Goal: Information Seeking & Learning: Find specific fact

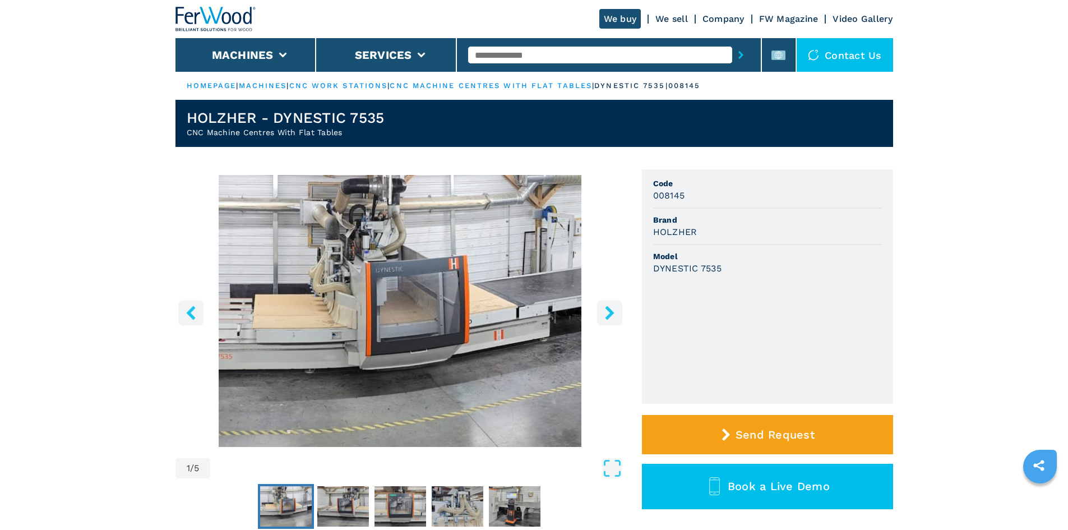
click at [554, 59] on input "text" at bounding box center [600, 55] width 264 height 17
paste input "******"
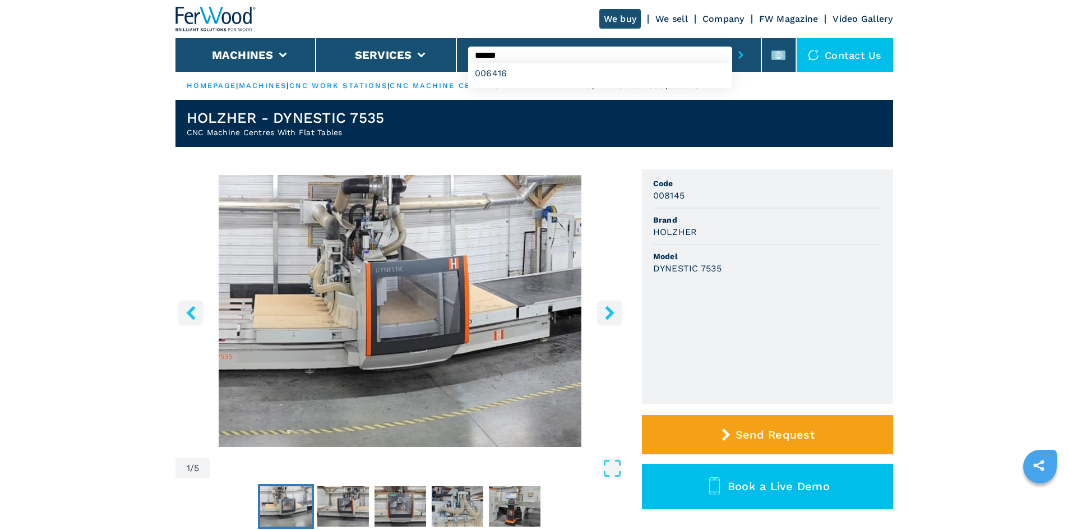
type input "******"
click at [732, 59] on button "submit-button" at bounding box center [740, 55] width 17 height 26
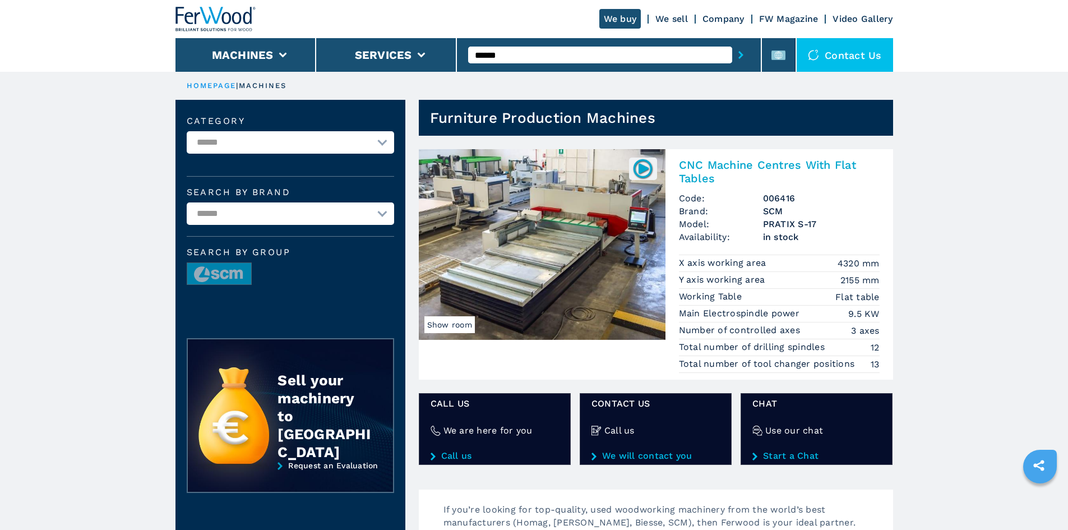
click at [759, 160] on h2 "CNC Machine Centres With Flat Tables" at bounding box center [779, 171] width 201 height 27
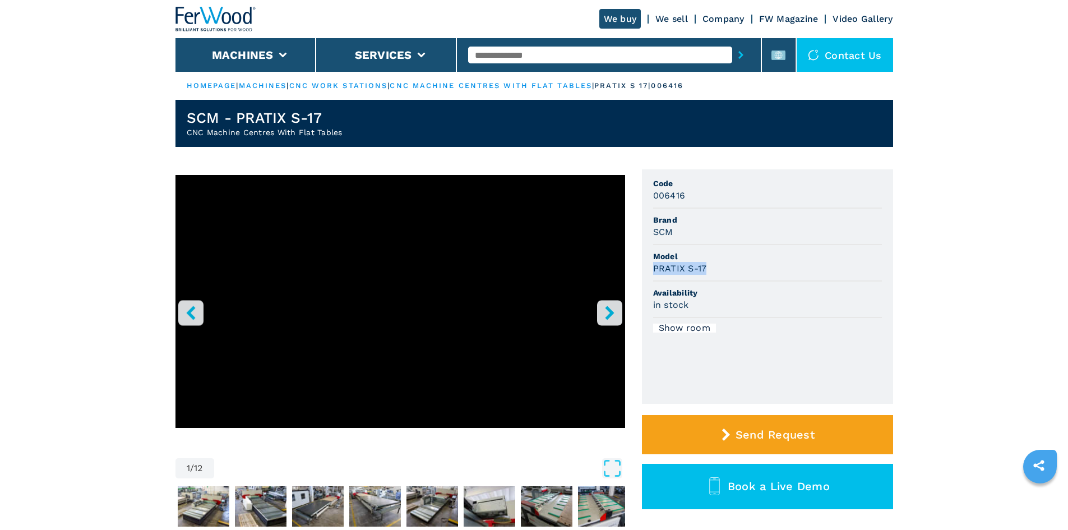
drag, startPoint x: 708, startPoint y: 268, endPoint x: 653, endPoint y: 271, distance: 54.5
click at [653, 271] on div "PRATIX S-17" at bounding box center [767, 268] width 229 height 13
copy h3 "PRATIX S-17"
click at [721, 257] on span "Model" at bounding box center [767, 256] width 229 height 11
drag, startPoint x: 683, startPoint y: 196, endPoint x: 653, endPoint y: 196, distance: 29.7
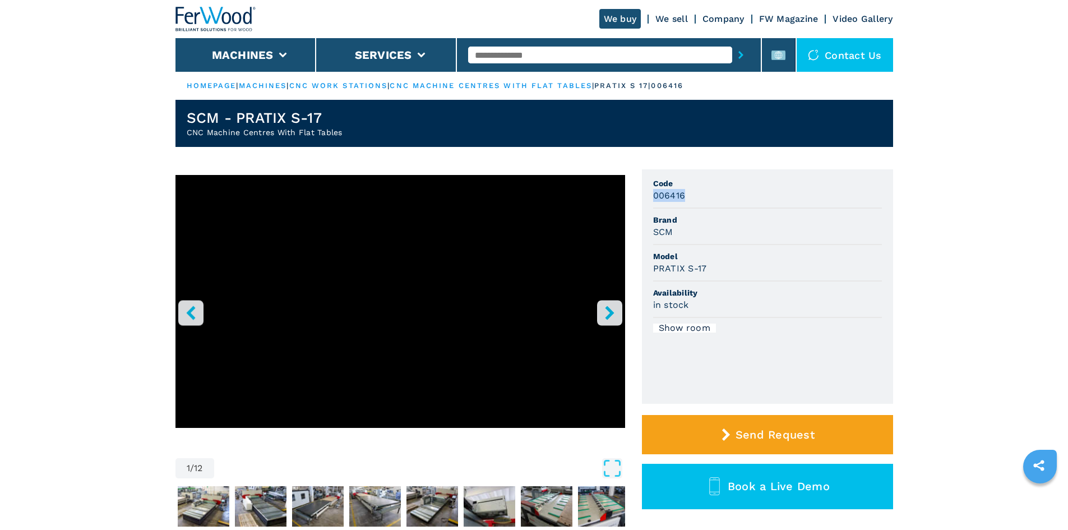
click at [653, 196] on h3 "006416" at bounding box center [669, 195] width 33 height 13
copy h3 "006416"
click at [701, 196] on div "006416" at bounding box center [767, 195] width 229 height 13
click at [546, 54] on input "text" at bounding box center [600, 55] width 264 height 17
paste input "******"
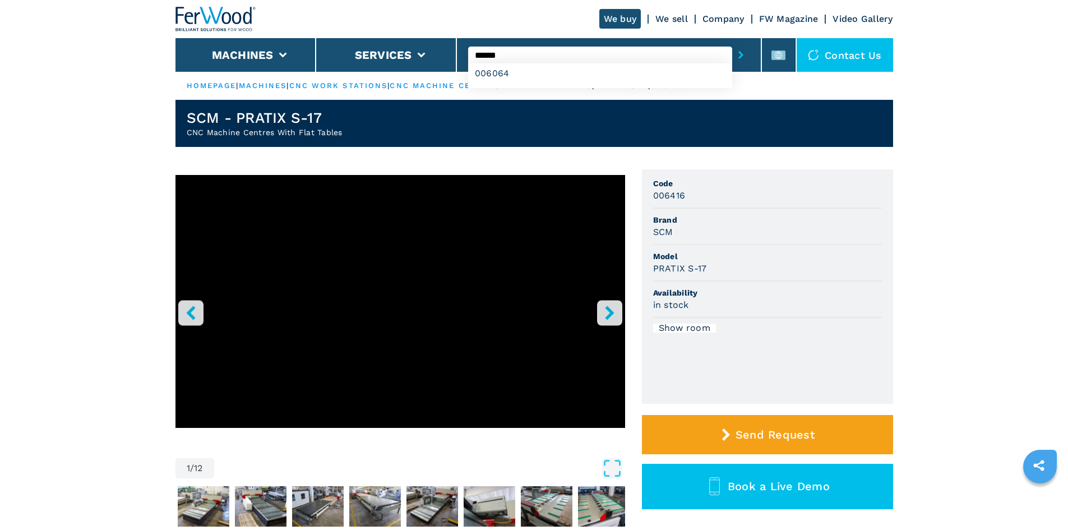
type input "******"
click at [739, 58] on icon "submit-button" at bounding box center [741, 55] width 5 height 8
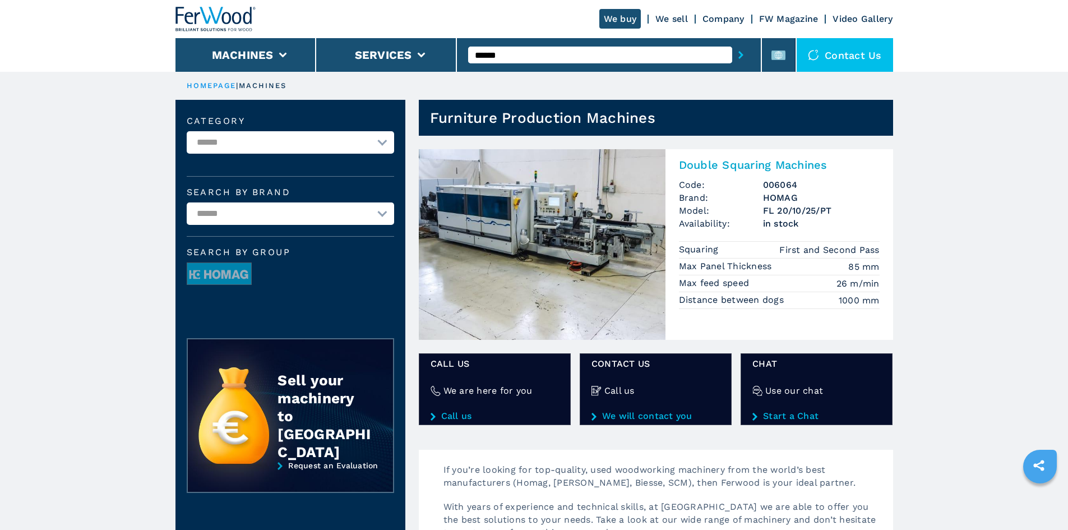
click at [725, 166] on h2 "Double Squaring Machines" at bounding box center [779, 164] width 201 height 13
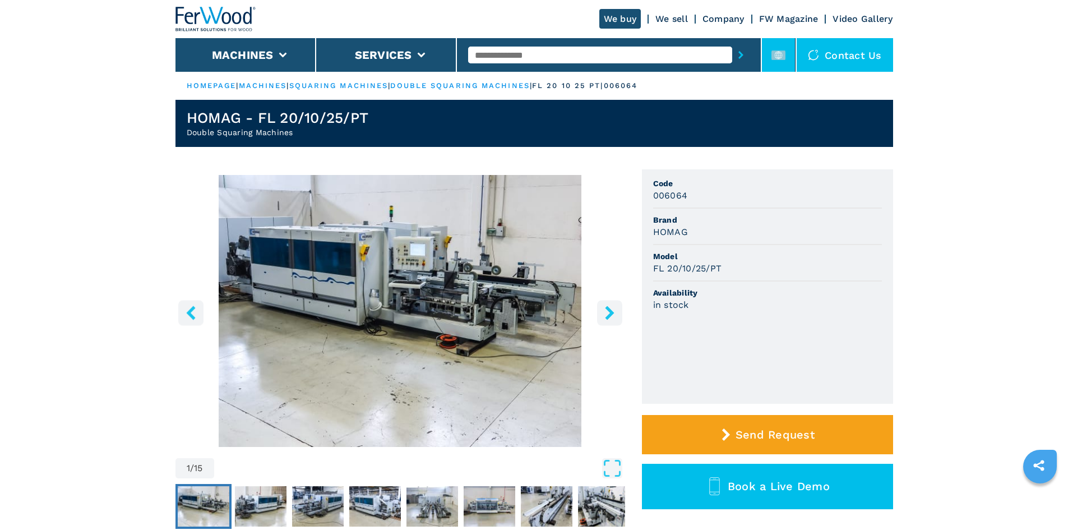
click at [766, 52] on li at bounding box center [779, 55] width 34 height 34
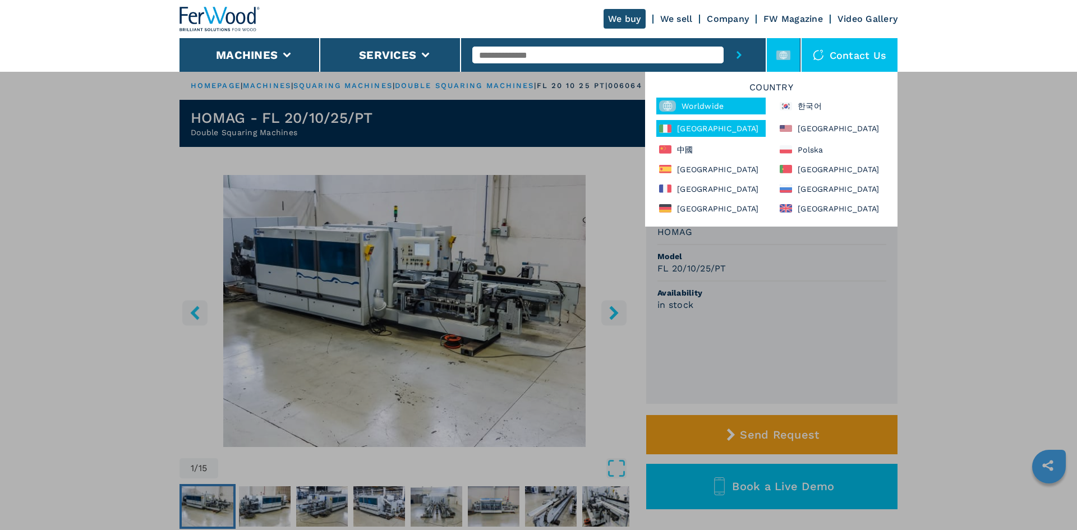
click at [676, 131] on div "Italia" at bounding box center [710, 128] width 109 height 17
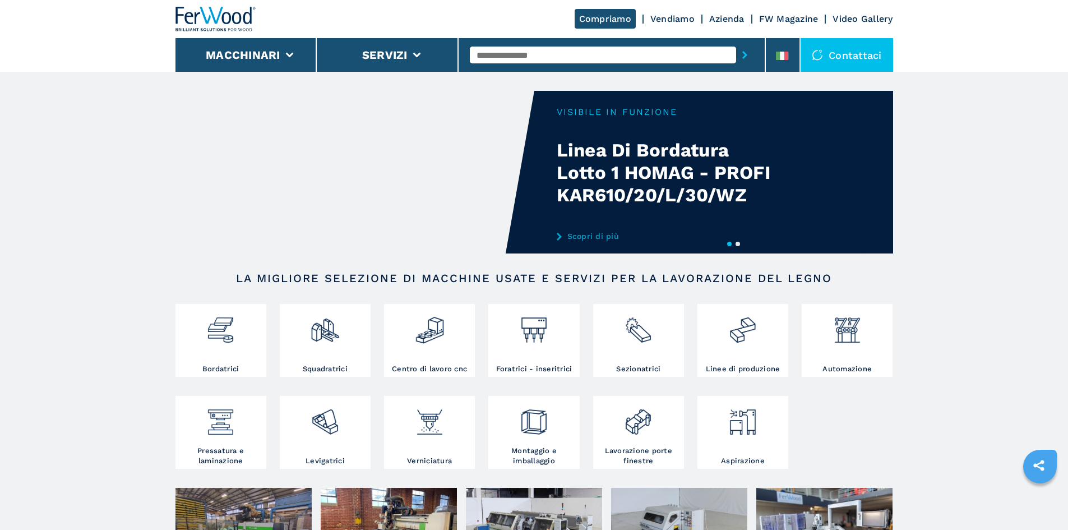
paste input "******"
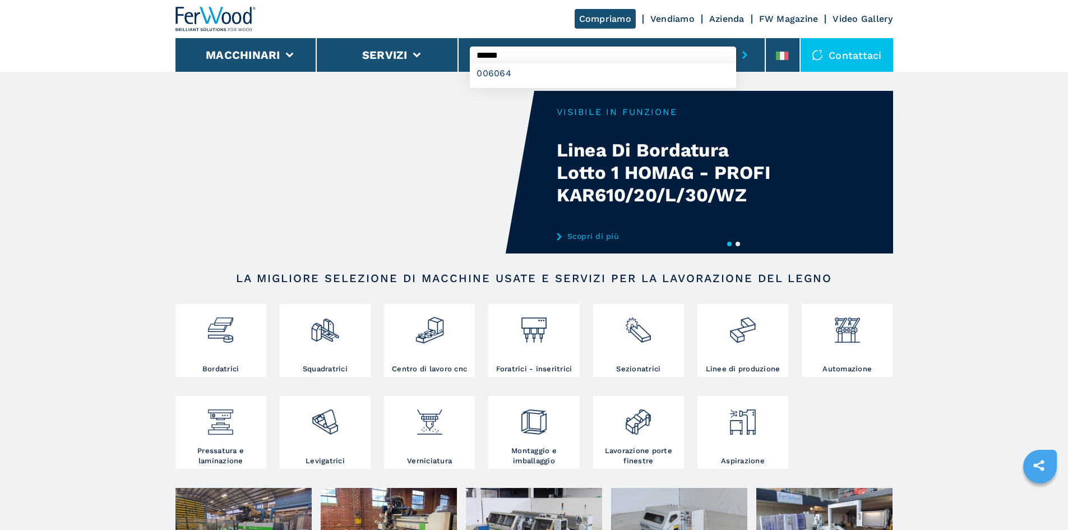
type input "******"
click at [736, 55] on button "submit-button" at bounding box center [744, 55] width 17 height 26
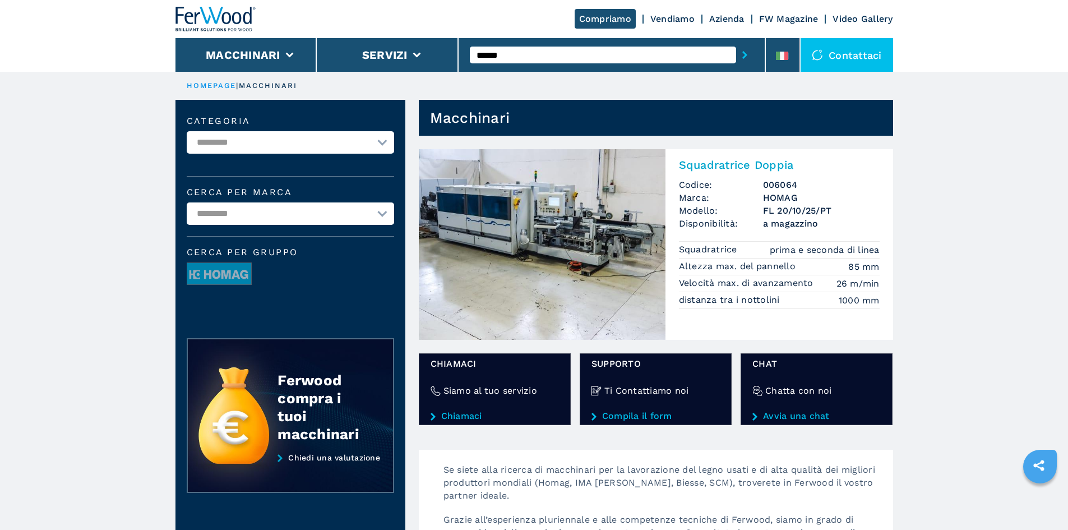
click at [736, 164] on h2 "Squadratrice Doppia" at bounding box center [779, 164] width 201 height 13
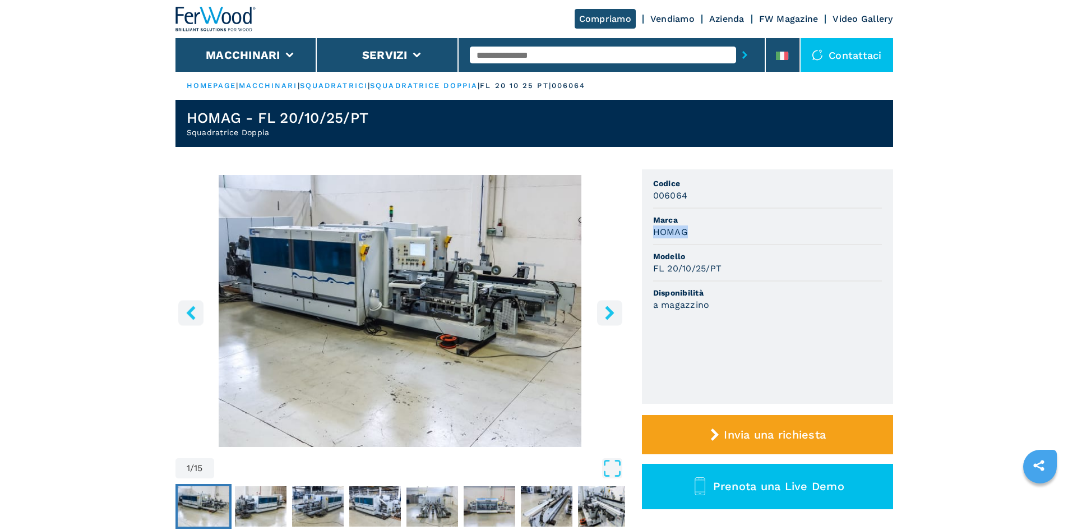
drag, startPoint x: 686, startPoint y: 228, endPoint x: 652, endPoint y: 231, distance: 34.3
click at [652, 231] on ul "Codice 006064 Marca HOMAG Modello FL 20/10/25/PT Disponibilità a magazzino" at bounding box center [767, 286] width 251 height 234
drag, startPoint x: 675, startPoint y: 230, endPoint x: 716, endPoint y: 209, distance: 46.2
click at [719, 209] on li "Marca HOMAG" at bounding box center [767, 227] width 229 height 36
click at [775, 56] on li at bounding box center [783, 55] width 34 height 34
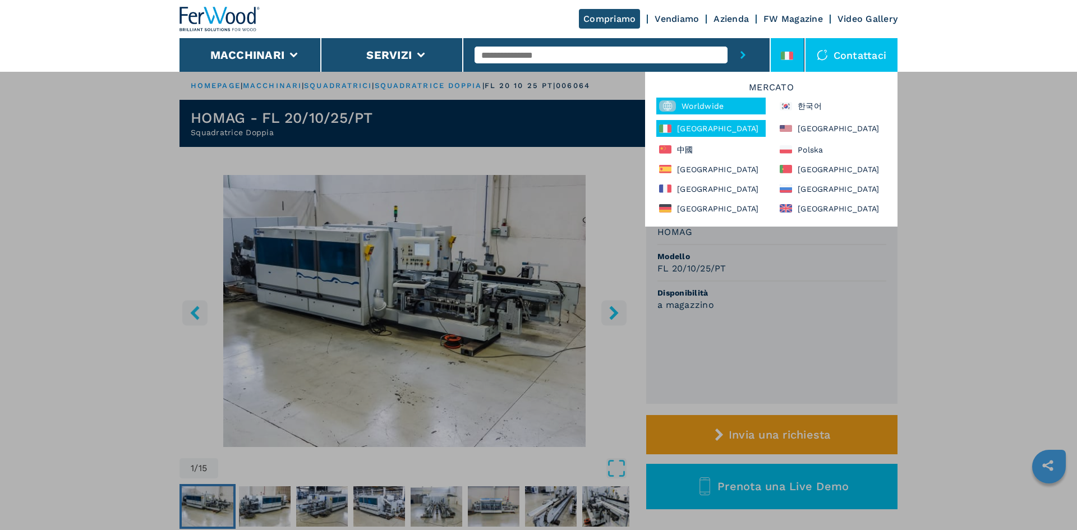
click at [717, 108] on div "Worldwide" at bounding box center [710, 106] width 109 height 17
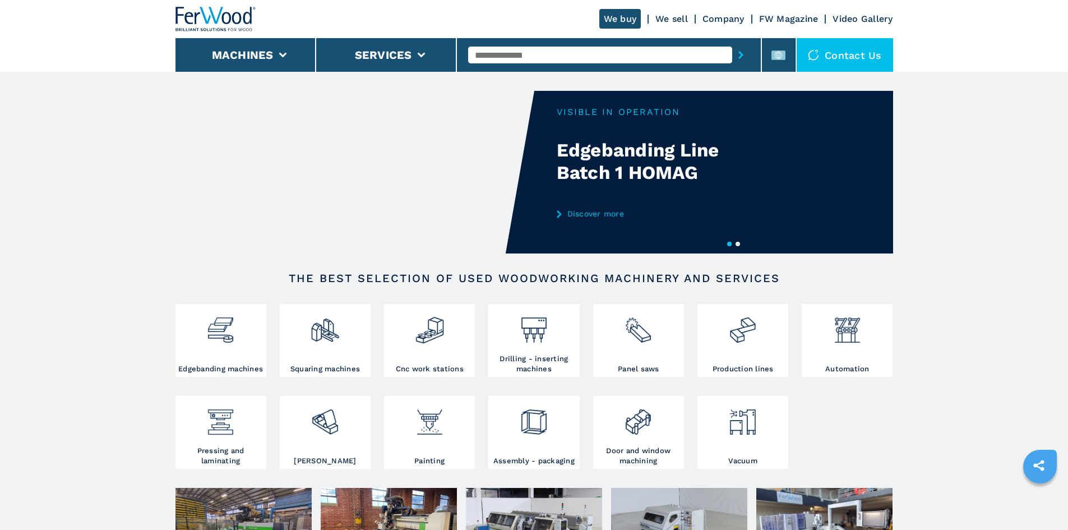
paste input "******"
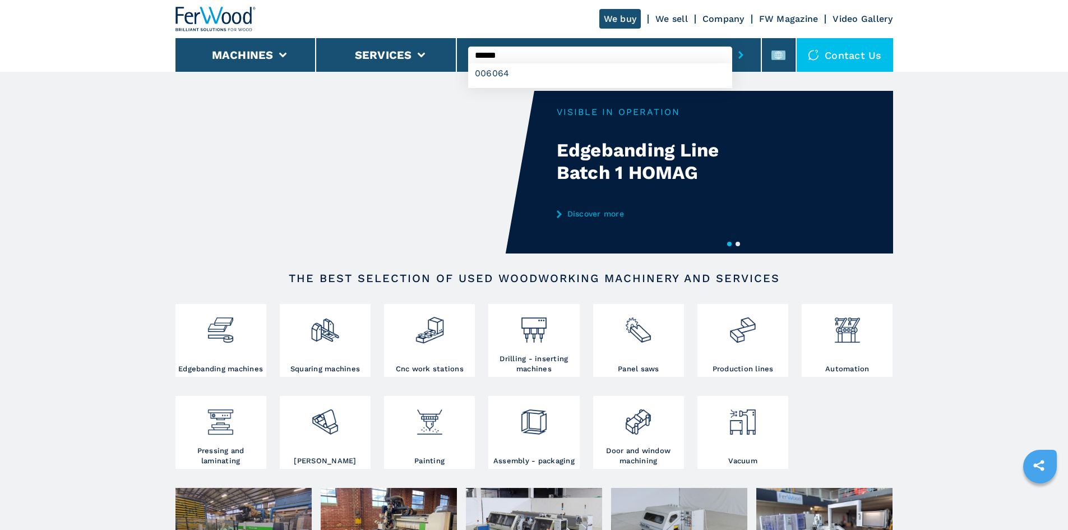
type input "******"
click at [739, 57] on icon "submit-button" at bounding box center [741, 55] width 5 height 8
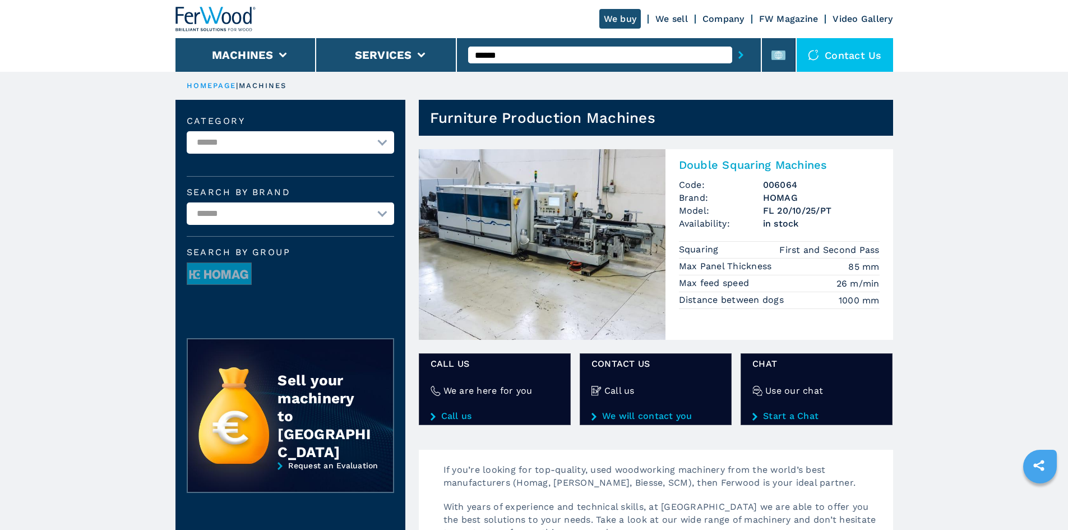
click at [764, 162] on h2 "Double Squaring Machines" at bounding box center [779, 164] width 201 height 13
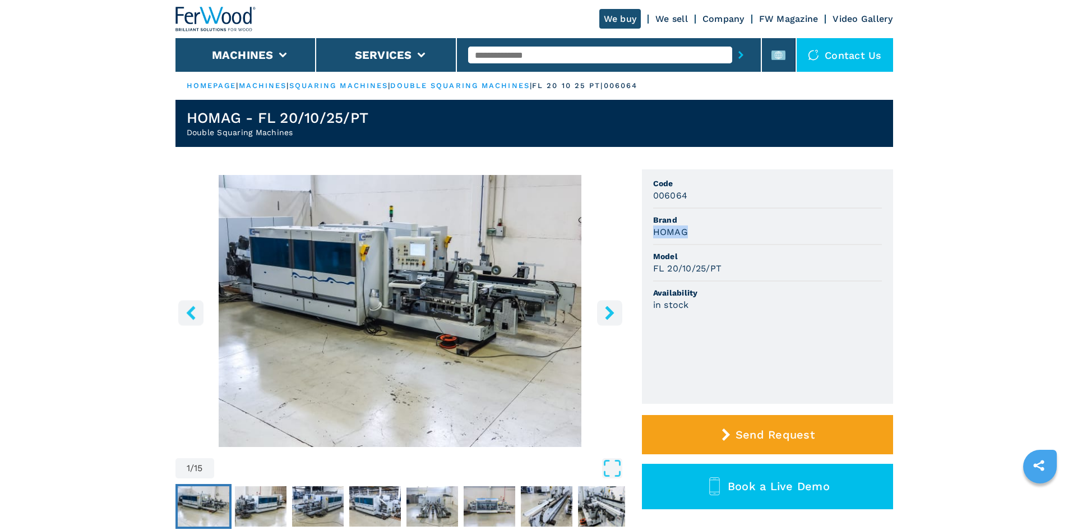
drag, startPoint x: 686, startPoint y: 233, endPoint x: 652, endPoint y: 232, distance: 34.2
click at [652, 232] on ul "Code 006064 Brand HOMAG Model FL 20/10/25/PT Availability in stock" at bounding box center [767, 286] width 251 height 234
copy h3 "HOMAG"
click at [711, 236] on div "HOMAG" at bounding box center [767, 231] width 229 height 13
drag, startPoint x: 720, startPoint y: 266, endPoint x: 631, endPoint y: 266, distance: 89.2
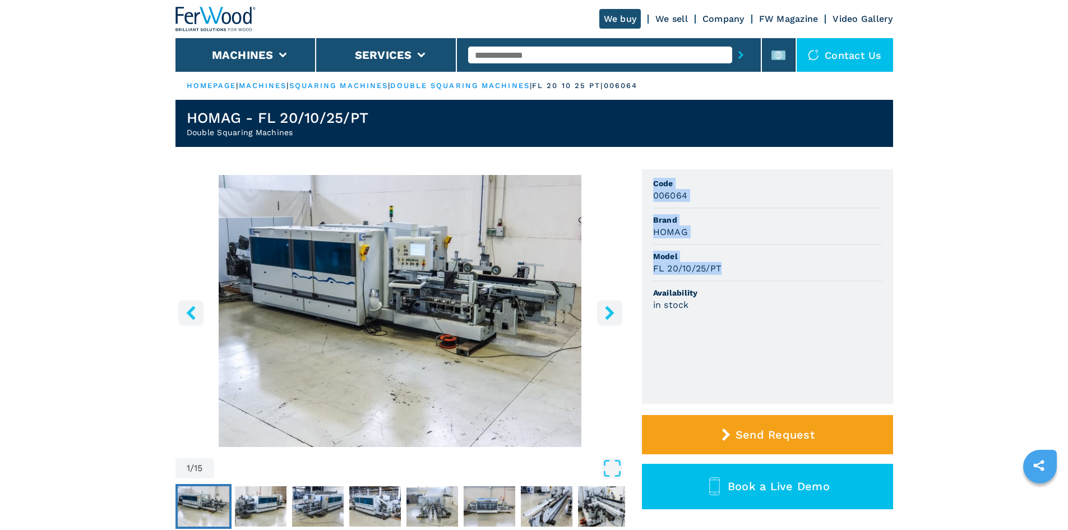
click at [631, 266] on div "1 / 15 Unit Measure ****** ******** Code 006064 Brand HOMAG Model FL 20/10/25/P…" at bounding box center [535, 365] width 718 height 393
click at [735, 266] on div "FL 20/10/25/PT" at bounding box center [767, 268] width 229 height 13
drag, startPoint x: 724, startPoint y: 268, endPoint x: 655, endPoint y: 269, distance: 69.5
click at [655, 269] on div "FL 20/10/25/PT" at bounding box center [767, 268] width 229 height 13
copy h3 "FL 20/10/25/PT"
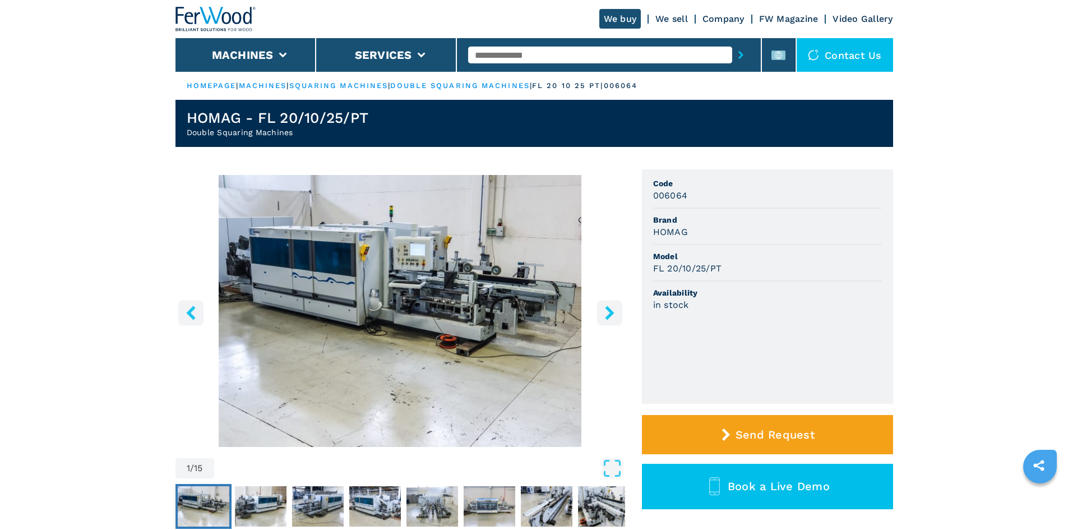
click at [759, 261] on span "Model" at bounding box center [767, 256] width 229 height 11
click at [669, 270] on h3 "FL 20/10/25/PT" at bounding box center [687, 268] width 69 height 13
click at [669, 269] on h3 "FL 20/10/25/PT" at bounding box center [687, 268] width 69 height 13
drag, startPoint x: 669, startPoint y: 269, endPoint x: 665, endPoint y: 285, distance: 16.3
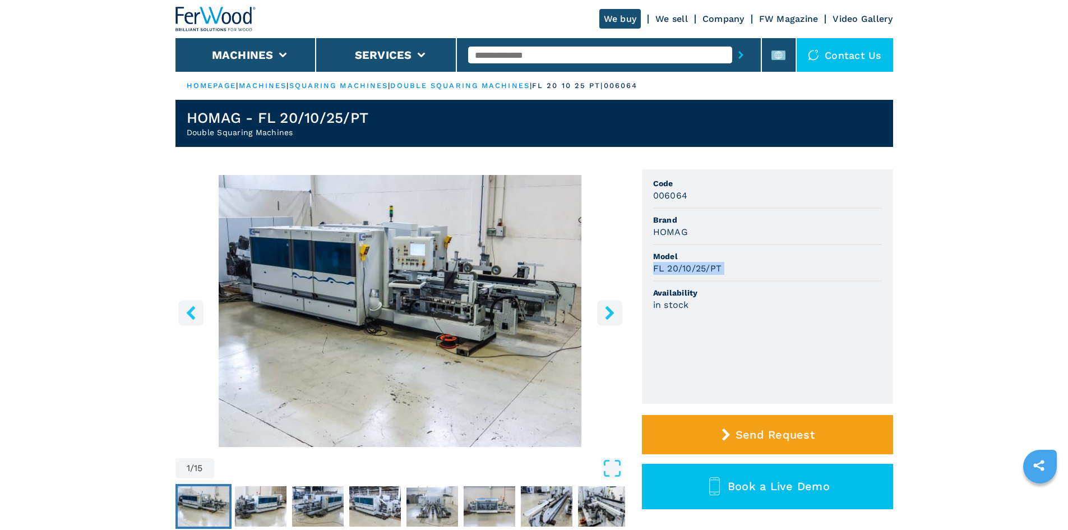
drag, startPoint x: 665, startPoint y: 285, endPoint x: 660, endPoint y: 270, distance: 15.8
click at [660, 270] on h3 "FL 20/10/25/PT" at bounding box center [687, 268] width 69 height 13
click at [745, 269] on div "FL 20/10/25/PT" at bounding box center [767, 268] width 229 height 13
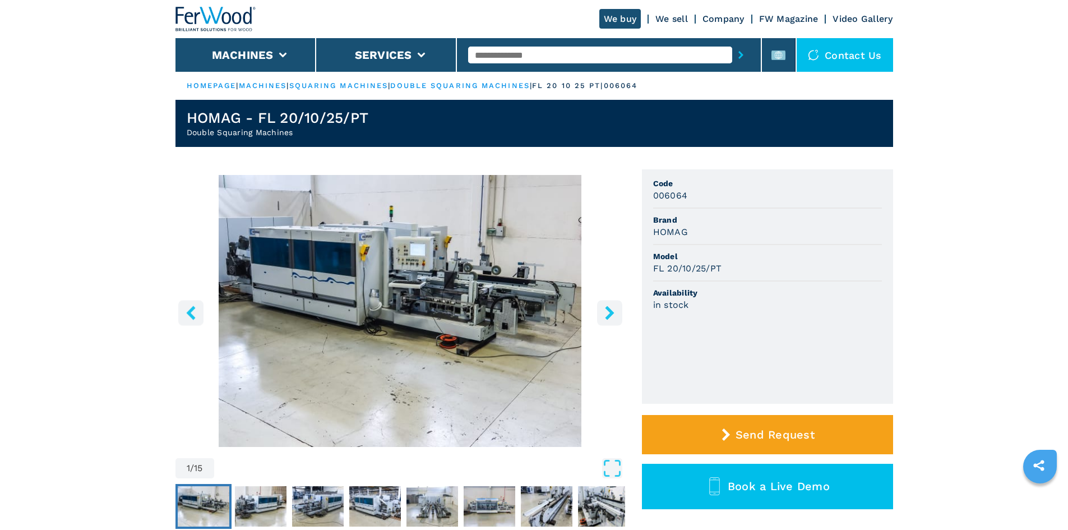
click at [677, 198] on h3 "006064" at bounding box center [670, 195] width 35 height 13
copy h3 "006064"
click at [709, 185] on span "Code" at bounding box center [767, 183] width 229 height 11
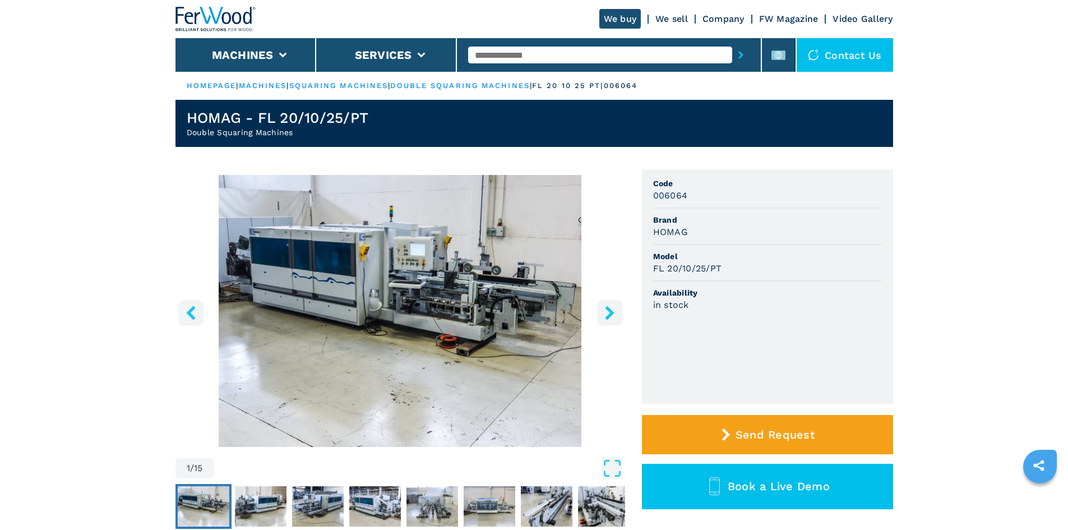
click at [552, 57] on input "text" at bounding box center [600, 55] width 264 height 17
click at [499, 54] on input "text" at bounding box center [600, 55] width 264 height 17
paste input "******"
type input "******"
click at [739, 53] on icon "submit-button" at bounding box center [741, 55] width 5 height 8
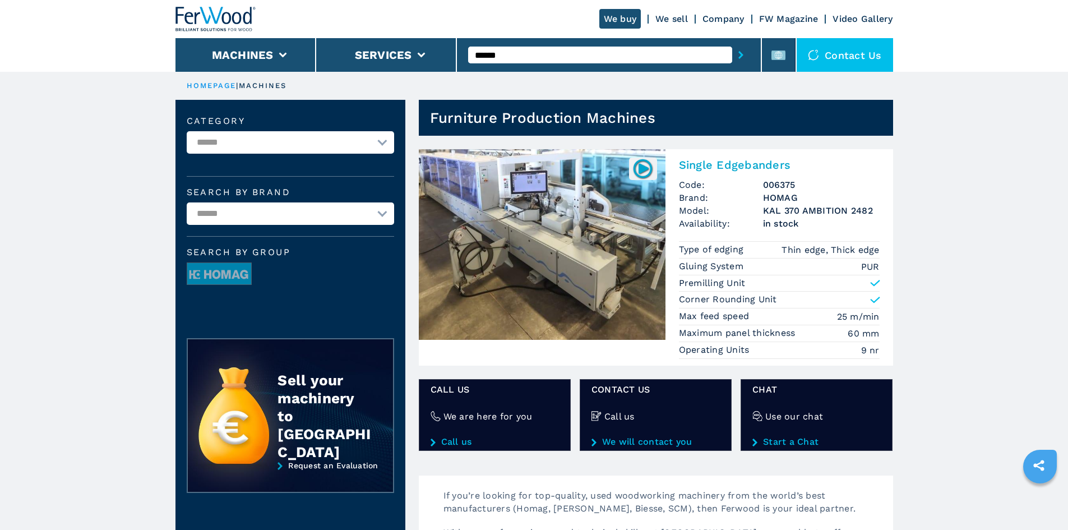
click at [763, 159] on h2 "Single Edgebanders" at bounding box center [779, 164] width 201 height 13
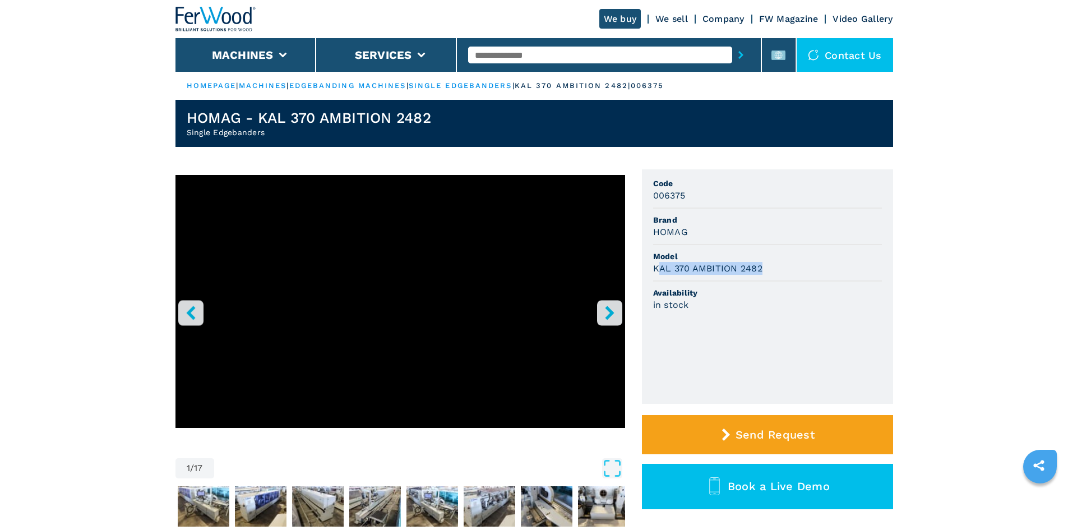
drag, startPoint x: 760, startPoint y: 268, endPoint x: 651, endPoint y: 266, distance: 109.4
click at [657, 264] on h3 "KAL 370 AMBITION 2482" at bounding box center [707, 268] width 109 height 13
click at [661, 266] on h3 "KAL 370 AMBITION 2482" at bounding box center [707, 268] width 109 height 13
click at [677, 271] on h3 "KAL 370 AMBITION 2482" at bounding box center [707, 268] width 109 height 13
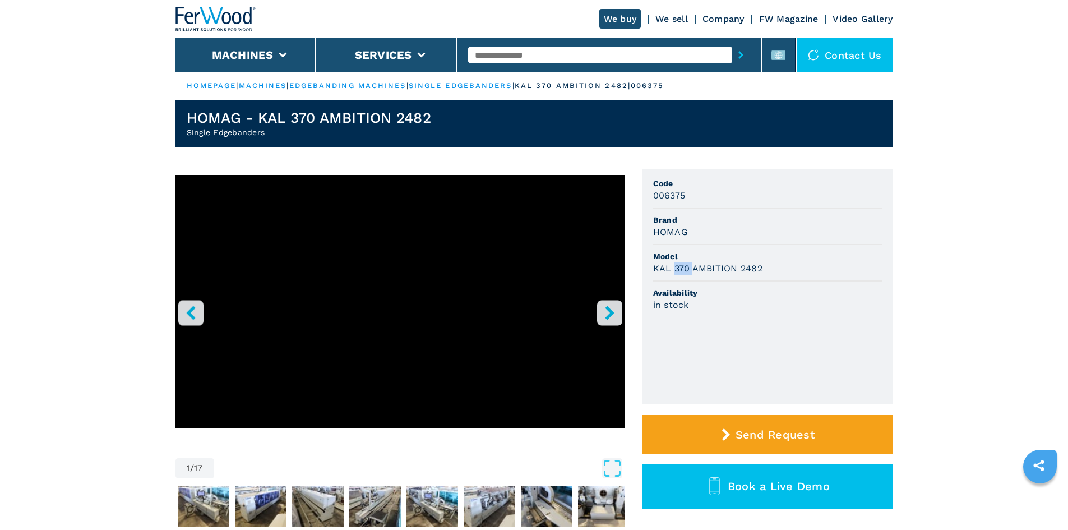
click at [680, 268] on h3 "KAL 370 AMBITION 2482" at bounding box center [707, 268] width 109 height 13
click at [769, 259] on span "Model" at bounding box center [767, 256] width 229 height 11
click at [664, 196] on h3 "006375" at bounding box center [669, 195] width 33 height 13
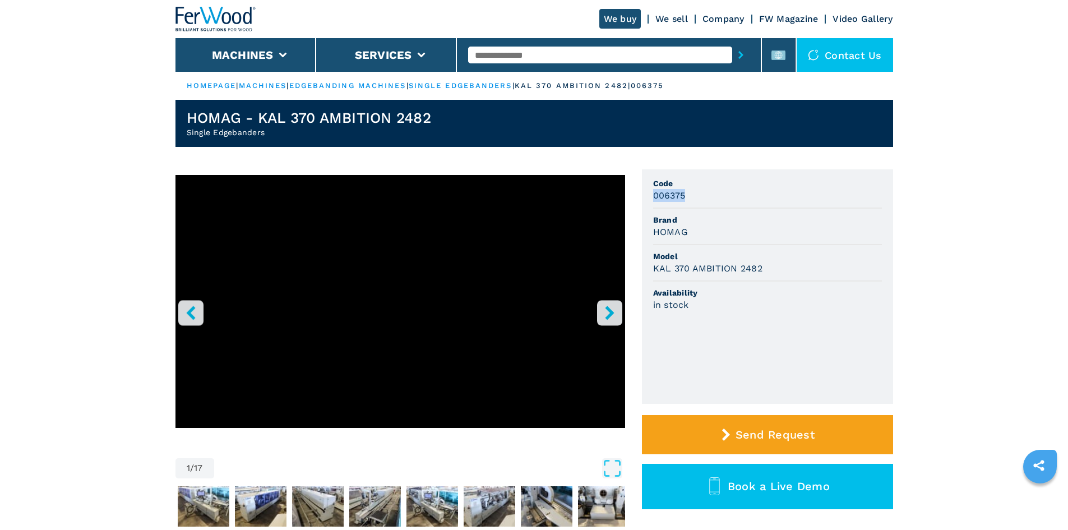
click at [664, 196] on h3 "006375" at bounding box center [669, 195] width 33 height 13
copy h3 "006375"
click at [712, 182] on span "Code" at bounding box center [767, 183] width 229 height 11
